Goal: Ask a question

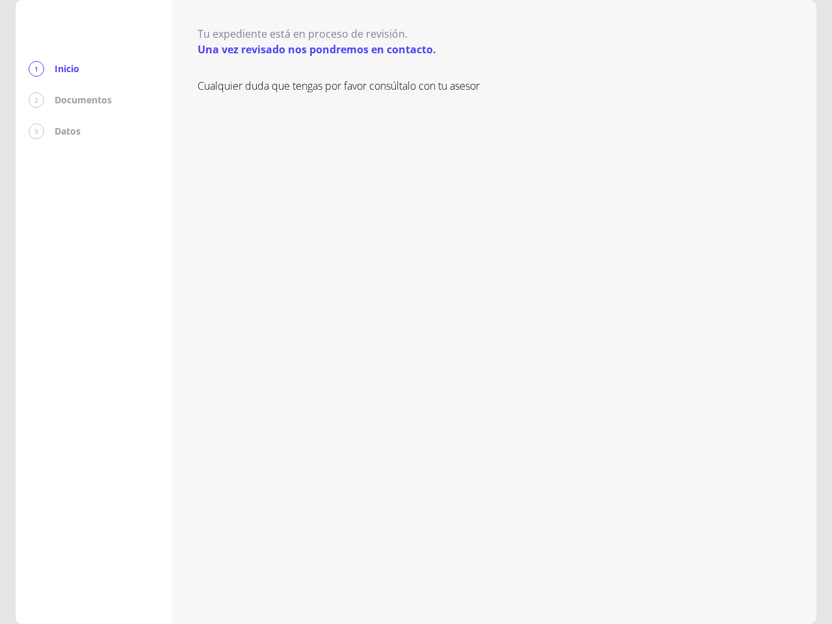
click at [416, 312] on div "Cualquier duda que tengas por favor consúltalo con tu asesor" at bounding box center [493, 338] width 592 height 520
